Goal: Download file/media

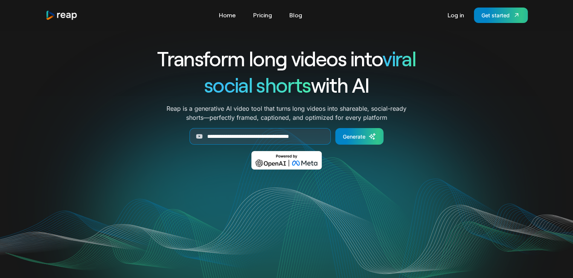
scroll to position [0, 12]
type input "**********"
click at [358, 142] on link "Generate" at bounding box center [359, 136] width 48 height 17
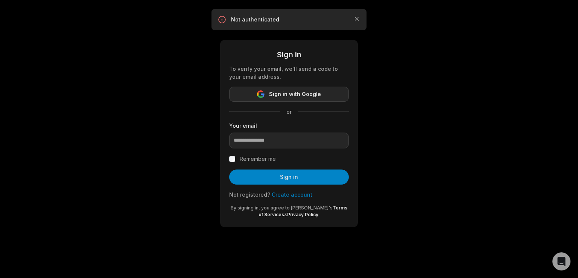
click at [314, 94] on span "Sign in with Google" at bounding box center [295, 94] width 52 height 9
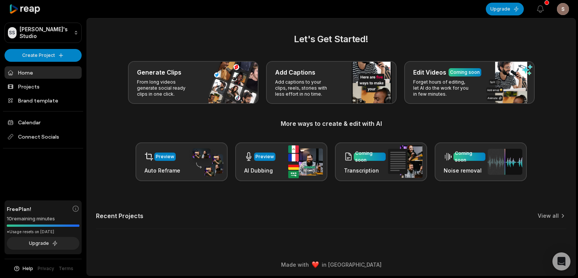
click at [52, 77] on link "Home" at bounding box center [43, 72] width 77 height 12
click at [44, 7] on div at bounding box center [43, 9] width 77 height 18
click at [33, 8] on icon at bounding box center [25, 9] width 32 height 10
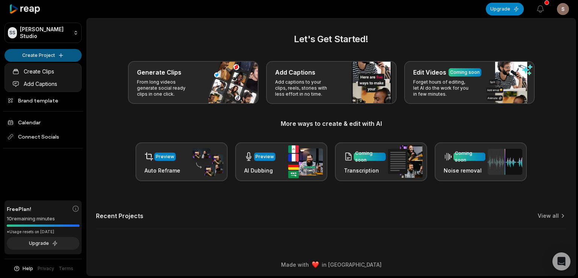
click at [48, 54] on html "SS [PERSON_NAME] Studio Create Project Home Projects Brand template Calendar Co…" at bounding box center [289, 139] width 578 height 278
click at [70, 56] on html "SS [PERSON_NAME] Studio Create Project Home Projects Brand template Calendar Co…" at bounding box center [289, 139] width 578 height 278
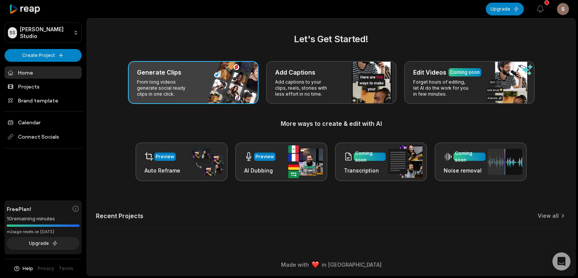
click at [165, 82] on p "From long videos generate social ready clips in one click." at bounding box center [166, 88] width 58 height 18
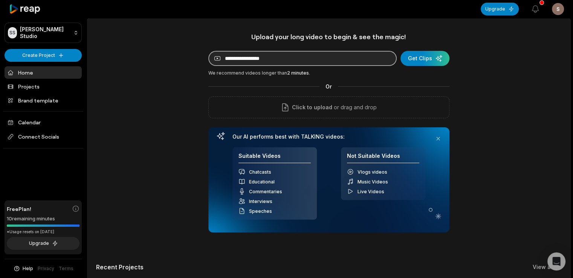
click at [302, 58] on input at bounding box center [302, 58] width 188 height 15
paste input "**********"
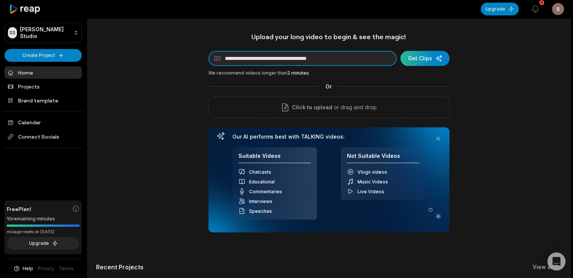
type input "**********"
click at [419, 58] on div "submit" at bounding box center [424, 58] width 49 height 15
click at [424, 62] on div "submit" at bounding box center [424, 58] width 49 height 15
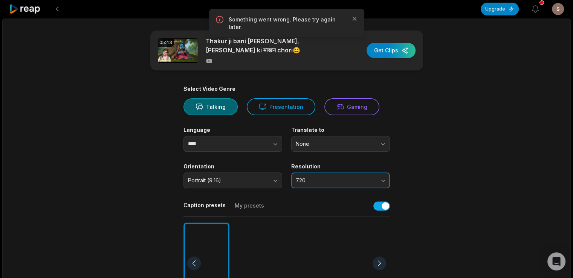
click at [343, 181] on span "720" at bounding box center [335, 180] width 79 height 7
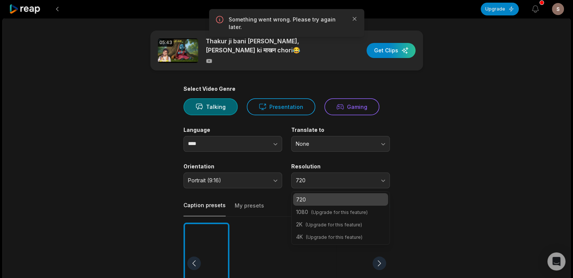
click at [440, 105] on main "05:43 Thakur ji bani नन्ही Gopi, kia किशोरी जी ki माखन chori😂 Get Clips Select …" at bounding box center [286, 260] width 364 height 461
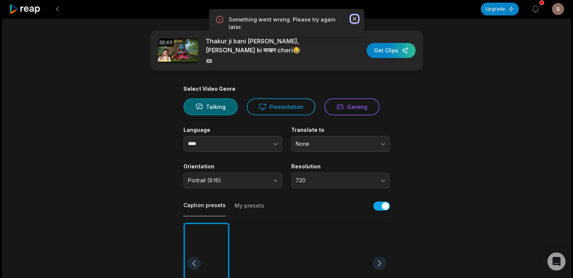
click at [355, 18] on icon "button" at bounding box center [355, 19] width 8 height 8
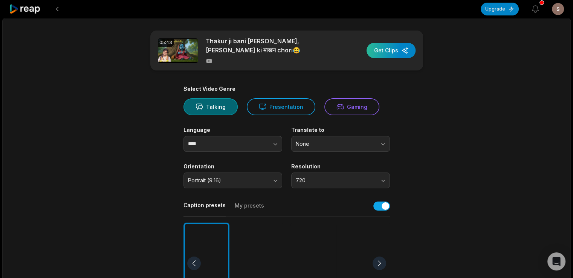
click at [390, 53] on div "button" at bounding box center [390, 50] width 49 height 15
click at [366, 177] on button "720" at bounding box center [340, 180] width 99 height 16
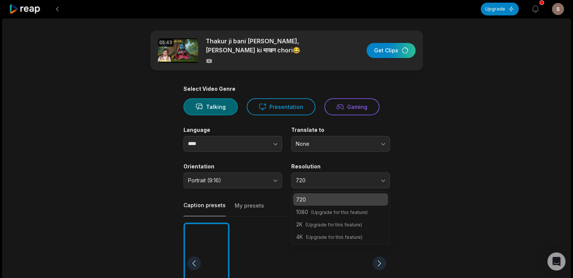
click at [419, 146] on main "05:43 Thakur ji bani नन्ही Gopi, kia किशोरी जी ki माखन chori😂 Get Clips Select …" at bounding box center [286, 260] width 364 height 461
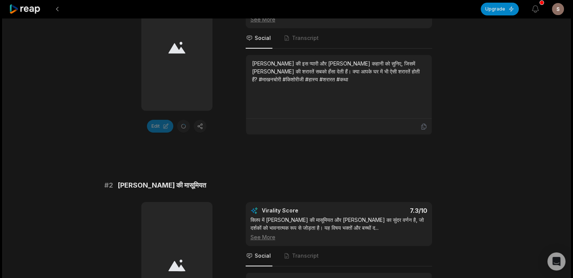
scroll to position [193, 0]
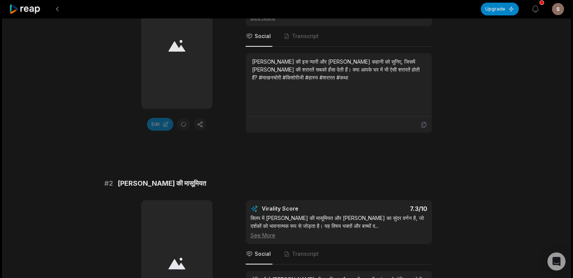
click at [160, 50] on div at bounding box center [176, 45] width 71 height 127
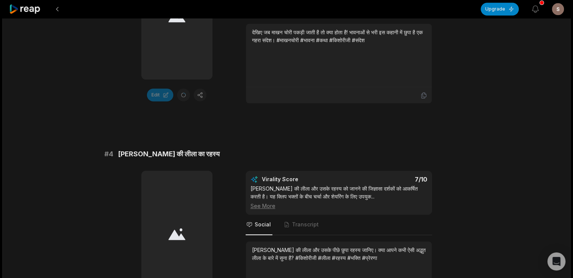
scroll to position [666, 0]
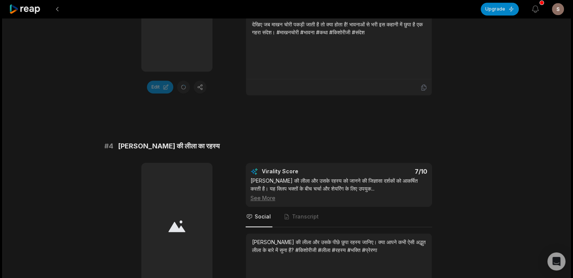
click at [177, 41] on div at bounding box center [176, 8] width 71 height 127
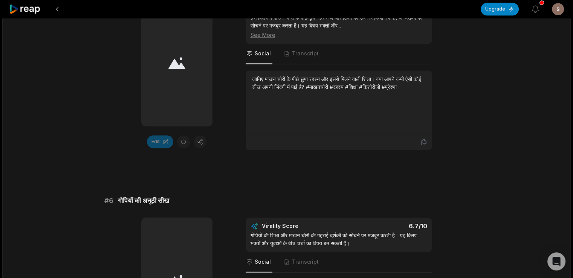
click at [180, 91] on div at bounding box center [176, 63] width 71 height 127
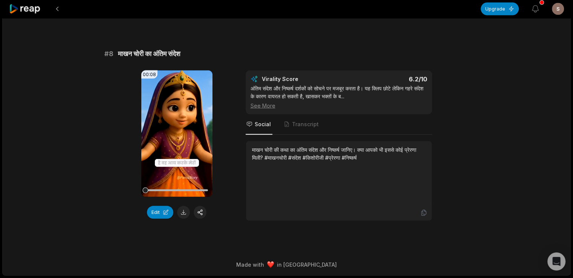
scroll to position [1562, 0]
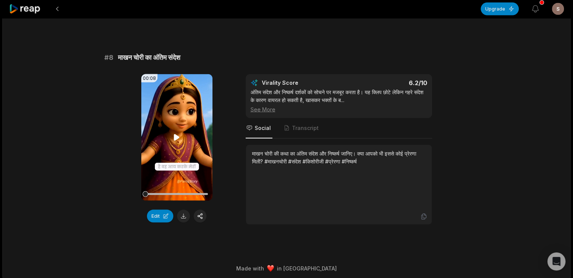
click at [165, 142] on video "Your browser does not support mp4 format." at bounding box center [176, 137] width 71 height 127
click at [182, 214] on button at bounding box center [183, 216] width 13 height 13
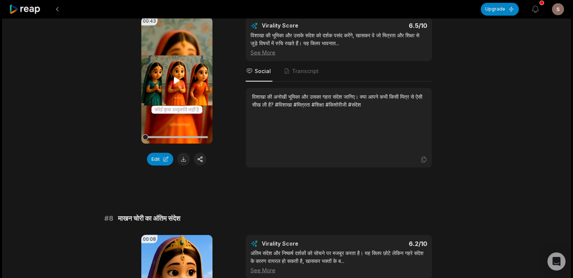
scroll to position [1389, 0]
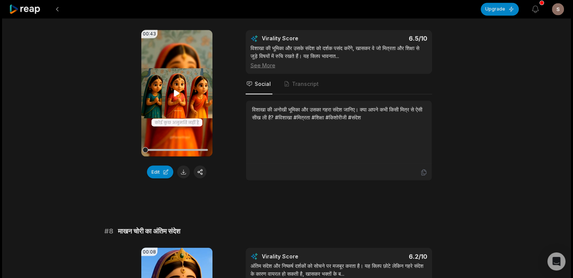
click at [173, 88] on icon at bounding box center [176, 92] width 9 height 9
click at [183, 169] on button at bounding box center [183, 171] width 13 height 13
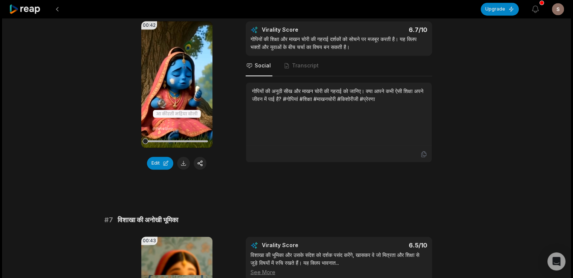
scroll to position [1151, 0]
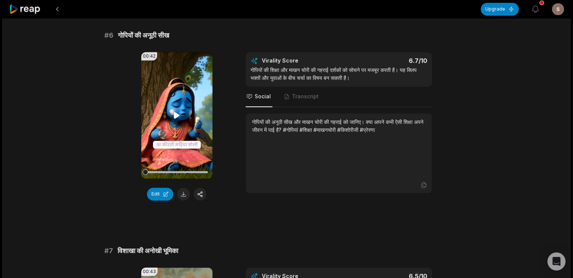
click at [172, 112] on icon at bounding box center [176, 115] width 9 height 9
click at [181, 192] on button at bounding box center [183, 194] width 13 height 13
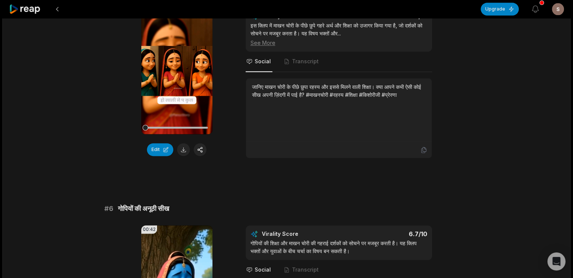
scroll to position [952, 0]
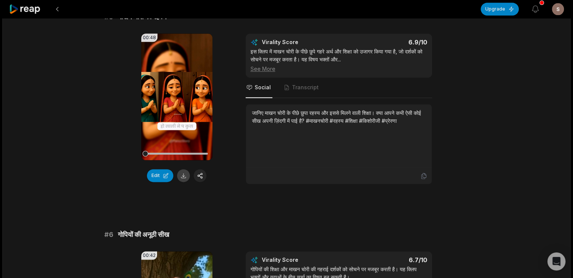
click at [181, 174] on button at bounding box center [183, 175] width 13 height 13
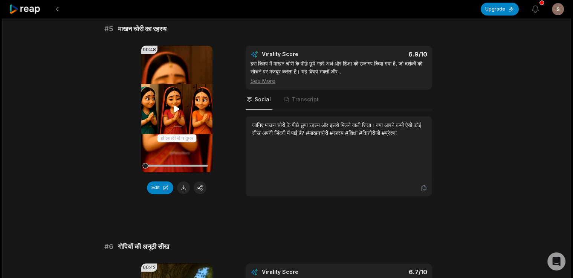
scroll to position [938, 0]
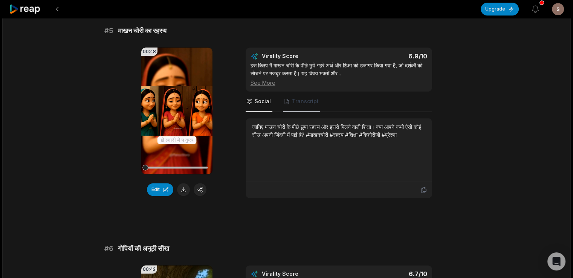
click at [296, 98] on span "Transcript" at bounding box center [305, 102] width 27 height 8
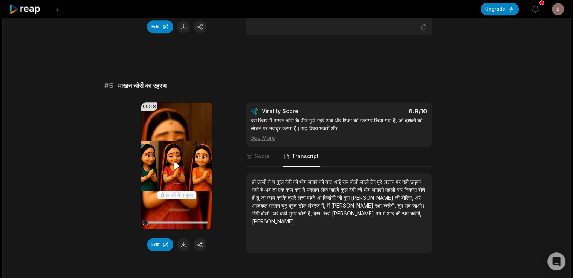
scroll to position [900, 0]
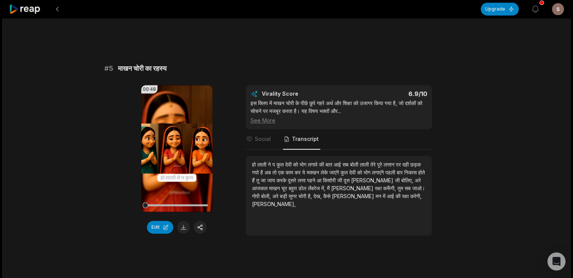
click at [223, 169] on div "00:48 Your browser does not support mp4 format. Edit Virality Score 6.9 /10 इस …" at bounding box center [286, 160] width 364 height 151
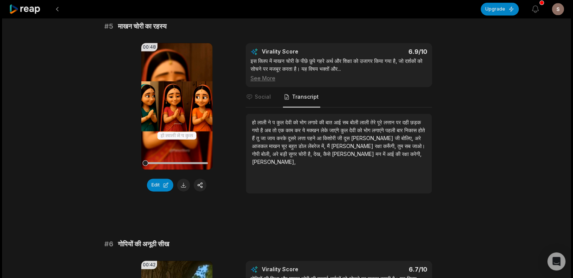
scroll to position [937, 0]
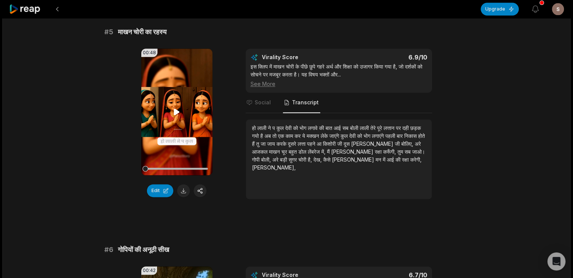
click at [177, 107] on icon at bounding box center [176, 111] width 9 height 9
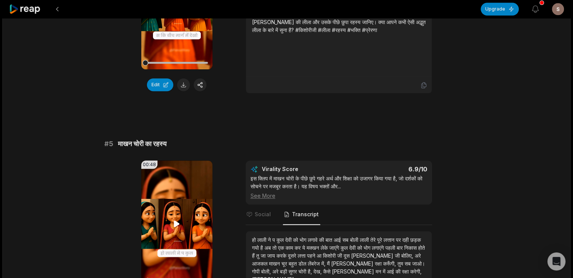
scroll to position [780, 0]
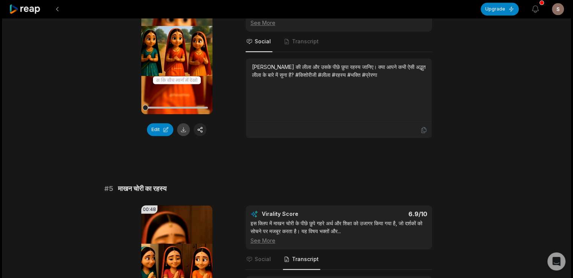
click at [184, 128] on button at bounding box center [183, 129] width 13 height 13
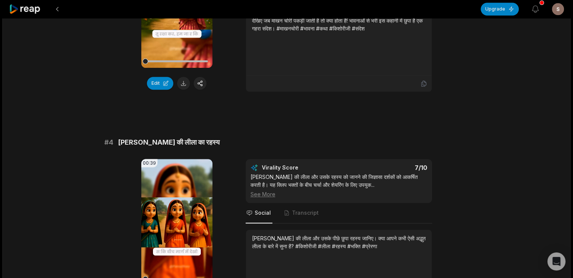
scroll to position [590, 0]
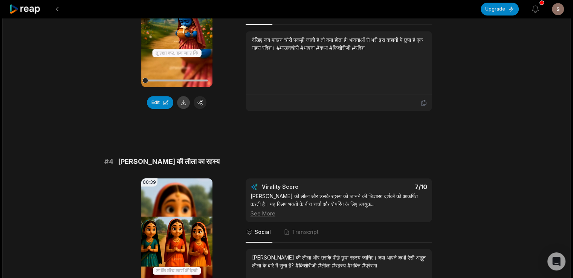
click at [187, 101] on button at bounding box center [183, 102] width 13 height 13
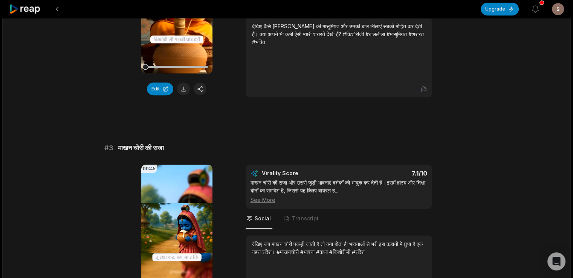
scroll to position [385, 0]
click at [180, 89] on button at bounding box center [183, 89] width 13 height 13
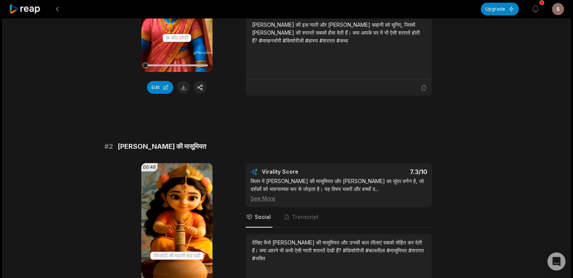
scroll to position [169, 0]
click at [181, 88] on button at bounding box center [183, 87] width 13 height 13
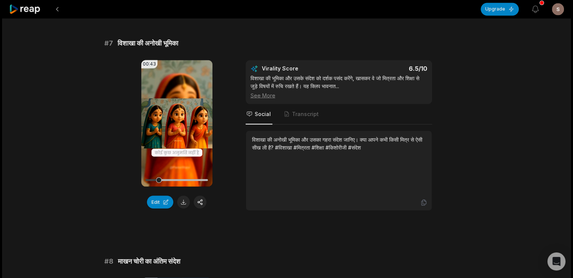
scroll to position [1357, 0]
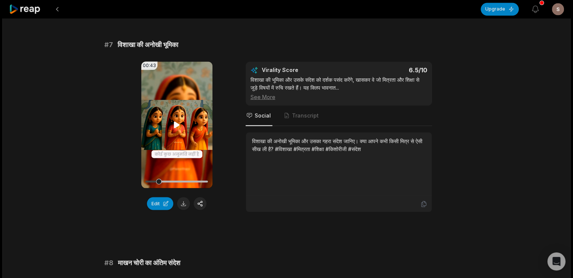
click at [185, 143] on video "Your browser does not support mp4 format." at bounding box center [176, 124] width 71 height 127
click at [151, 180] on div at bounding box center [176, 181] width 63 height 2
drag, startPoint x: 151, startPoint y: 179, endPoint x: 111, endPoint y: 180, distance: 39.6
drag, startPoint x: 111, startPoint y: 180, endPoint x: 26, endPoint y: 172, distance: 85.9
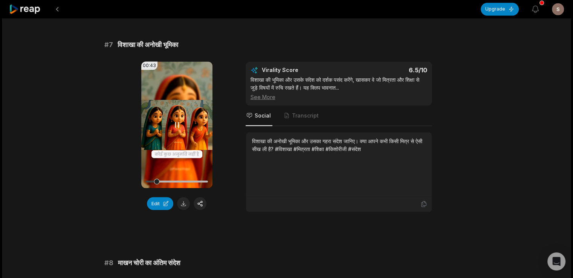
click at [145, 180] on div at bounding box center [176, 181] width 63 height 2
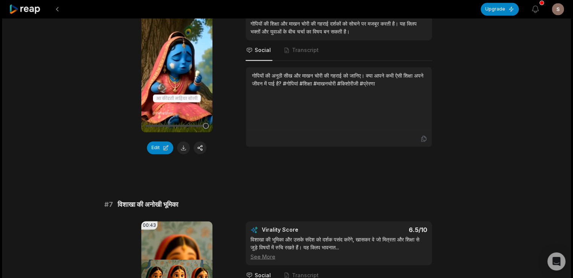
scroll to position [1159, 0]
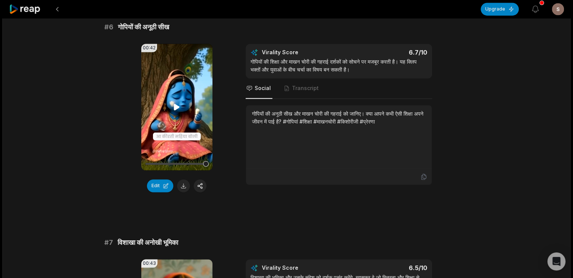
click at [176, 121] on video "Your browser does not support mp4 format." at bounding box center [176, 107] width 71 height 127
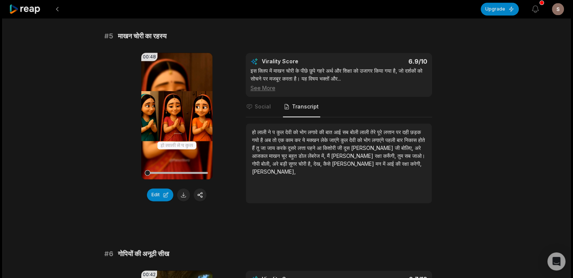
scroll to position [932, 0]
click at [172, 112] on icon at bounding box center [176, 116] width 9 height 9
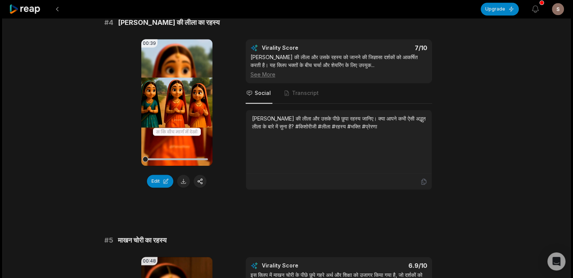
scroll to position [709, 0]
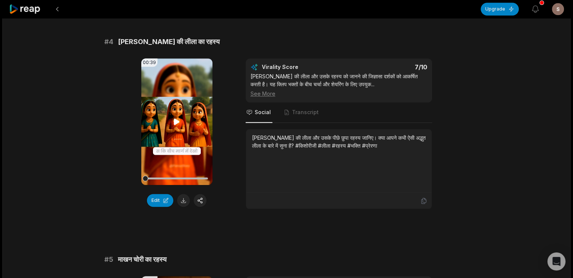
click at [177, 117] on icon at bounding box center [176, 121] width 9 height 9
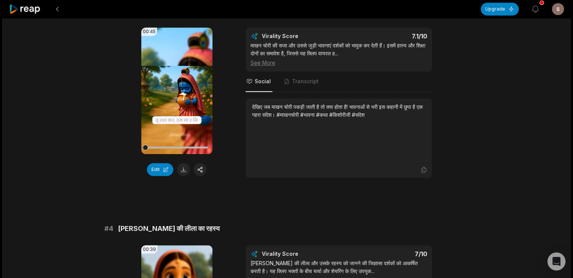
scroll to position [523, 0]
click at [185, 98] on video "Your browser does not support mp4 format." at bounding box center [176, 90] width 71 height 127
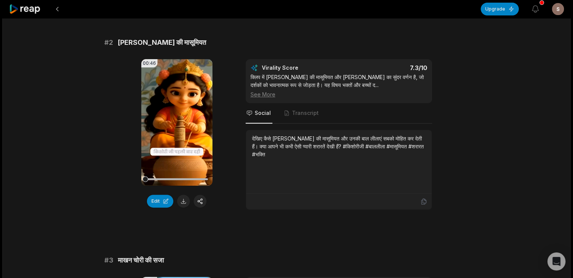
scroll to position [273, 0]
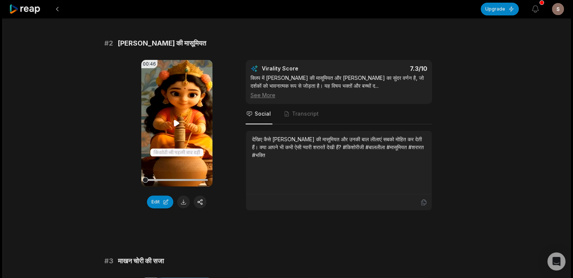
click at [175, 133] on video "Your browser does not support mp4 format." at bounding box center [176, 123] width 71 height 127
click at [297, 117] on span "Transcript" at bounding box center [301, 114] width 37 height 20
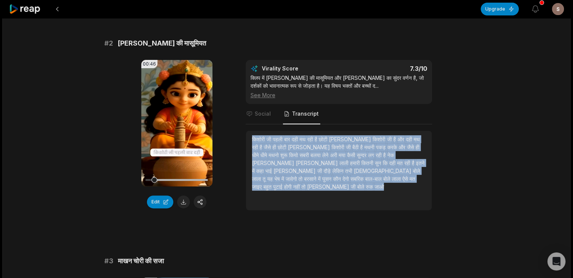
drag, startPoint x: 372, startPoint y: 176, endPoint x: 247, endPoint y: 134, distance: 132.2
click at [247, 134] on div "किशोरी जी पहली बार दही मथ रही है छोटी सी किशोरी जी है और दही मथ रही है जैसे ही …" at bounding box center [339, 170] width 186 height 79
copy div "किशोरी जी पहली बार दही मथ रही है छोटी सी किशोरी जी है और दही मथ रही है जैसे ही …"
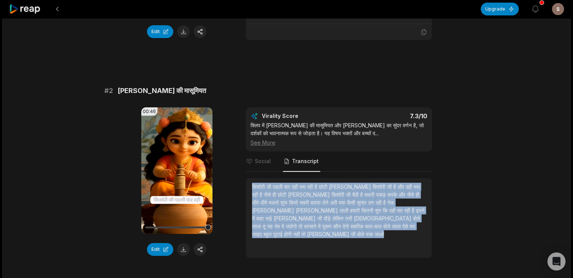
scroll to position [225, 0]
click at [184, 180] on video "Your browser does not support mp4 format." at bounding box center [176, 171] width 71 height 127
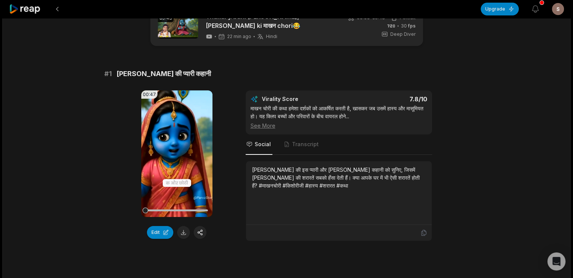
scroll to position [0, 0]
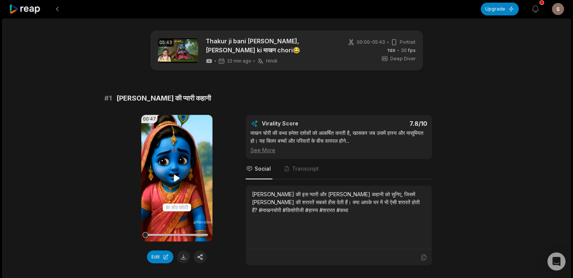
click at [184, 171] on video "Your browser does not support mp4 format." at bounding box center [176, 178] width 71 height 127
click at [306, 169] on span "Transcript" at bounding box center [305, 169] width 27 height 8
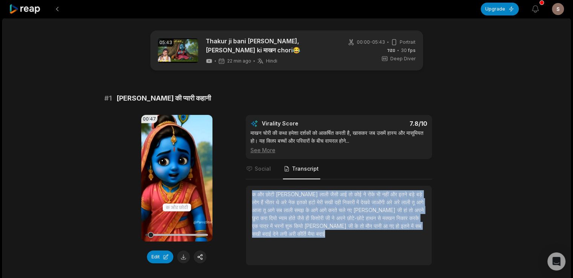
drag, startPoint x: 352, startPoint y: 234, endPoint x: 249, endPoint y: 195, distance: 110.0
click at [249, 195] on div "क और छोटी सी लाली जैसी आई तो कोई ने रोके भी नहीं और इतने बड़े बड़े लोग हैं भीतर…" at bounding box center [339, 225] width 186 height 79
copy div "क और छोटी सी लाली जैसी आई तो कोई ने रोके भी नहीं और इतने बड़े बड़े लोग हैं भीतर…"
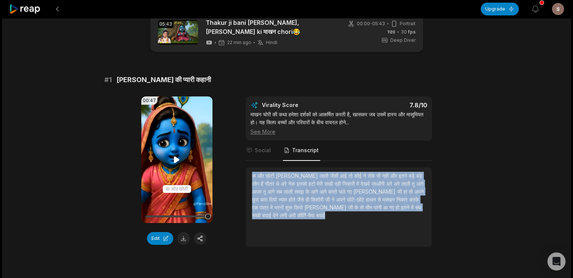
scroll to position [18, 0]
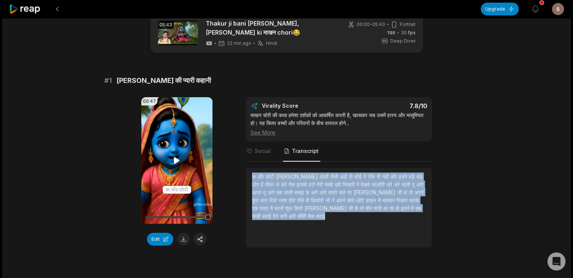
click at [182, 154] on video "Your browser does not support mp4 format." at bounding box center [176, 160] width 71 height 127
